Goal: Information Seeking & Learning: Find specific page/section

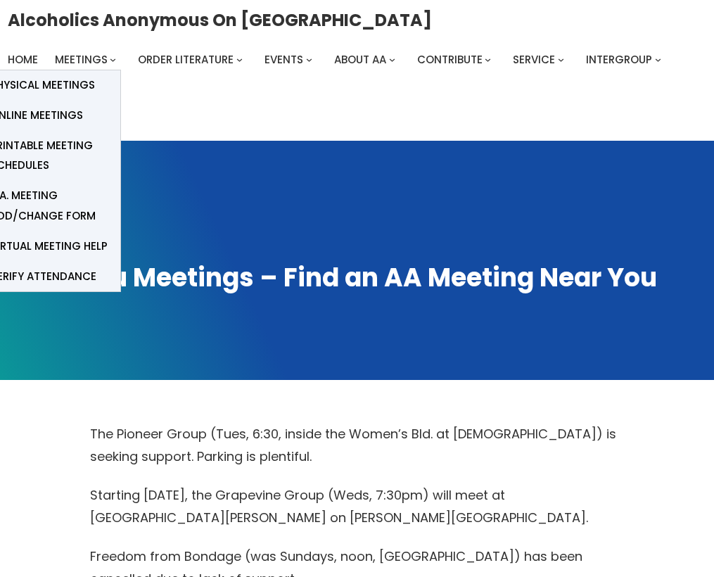
click at [74, 85] on span "Physical Meetings" at bounding box center [42, 85] width 105 height 20
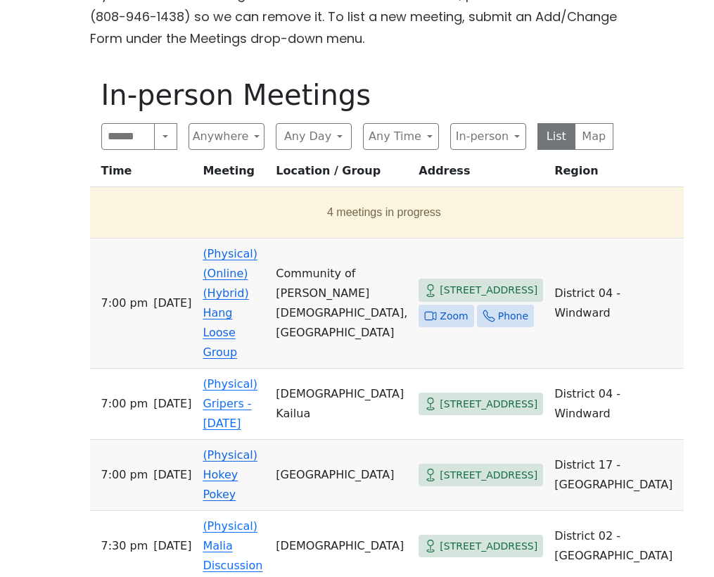
scroll to position [633, 0]
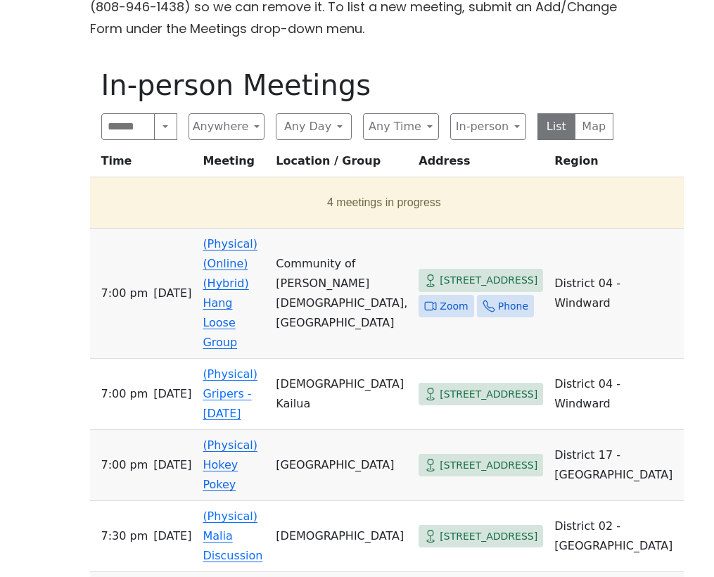
click at [440, 297] on span "Zoom" at bounding box center [454, 306] width 28 height 18
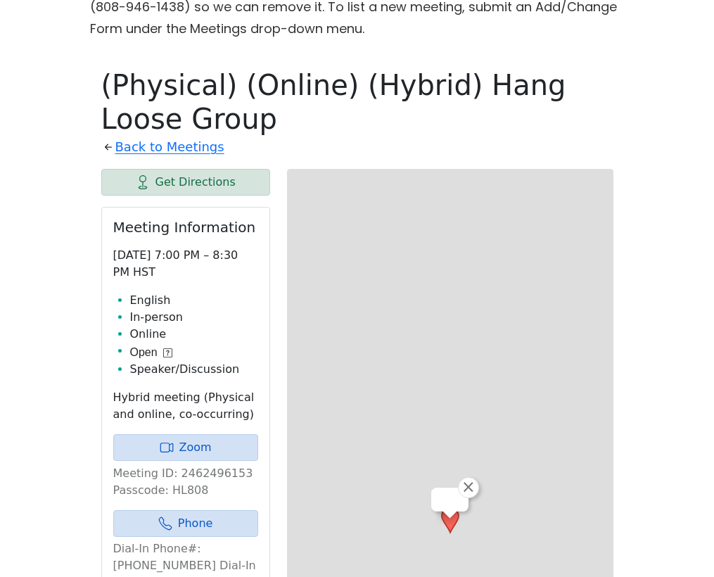
scroll to position [690, 0]
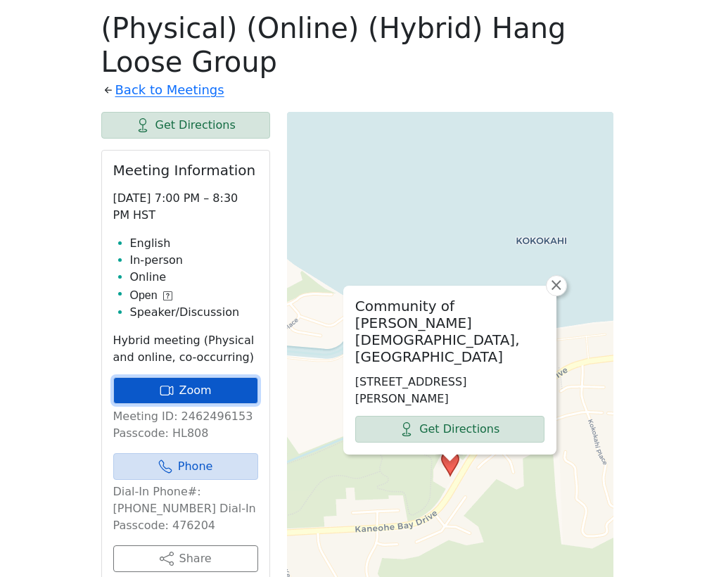
click at [210, 395] on link "Zoom" at bounding box center [185, 390] width 145 height 27
